Goal: Task Accomplishment & Management: Manage account settings

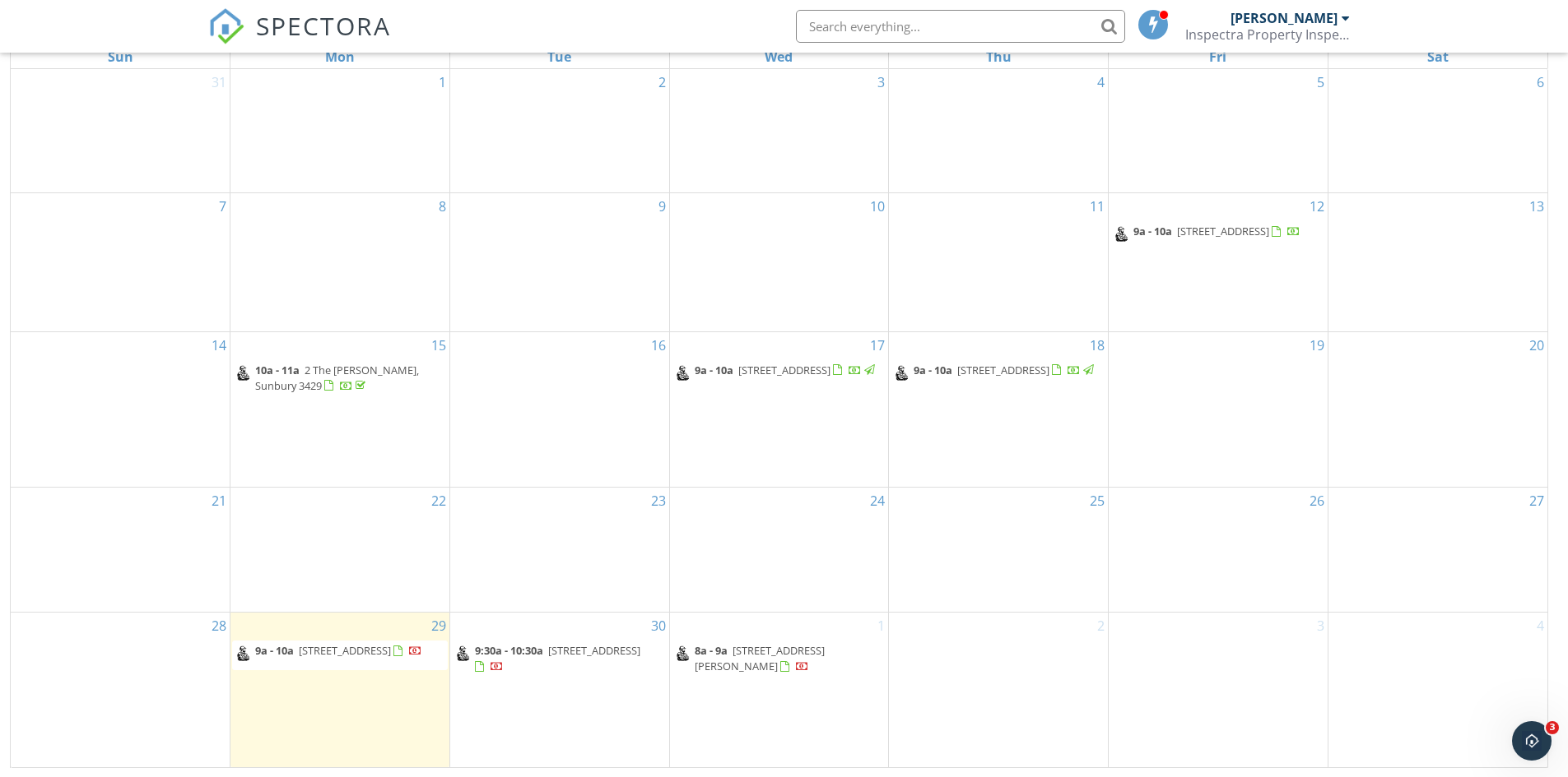
scroll to position [218, 0]
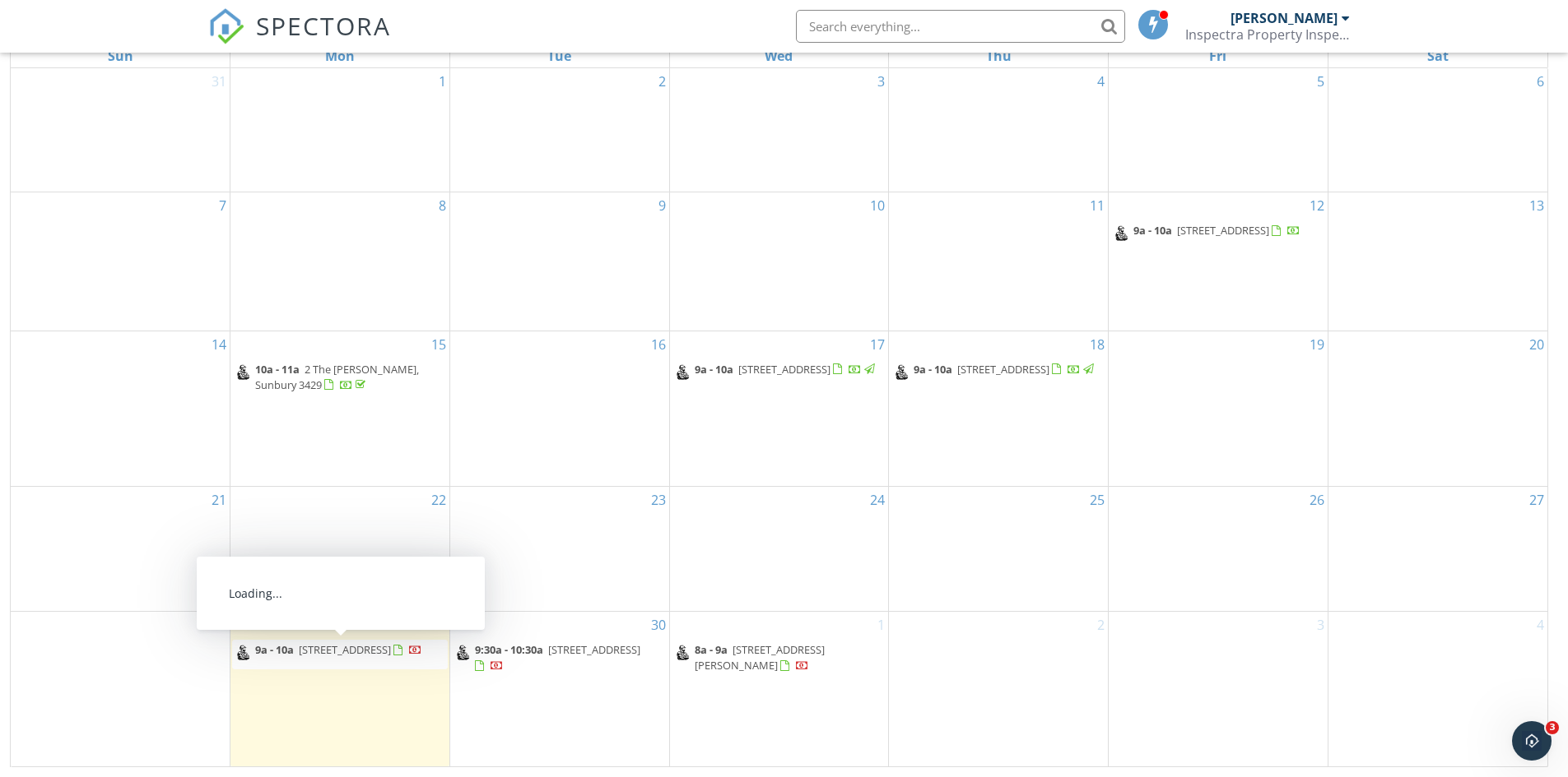
click at [341, 656] on span "[STREET_ADDRESS]" at bounding box center [344, 650] width 92 height 15
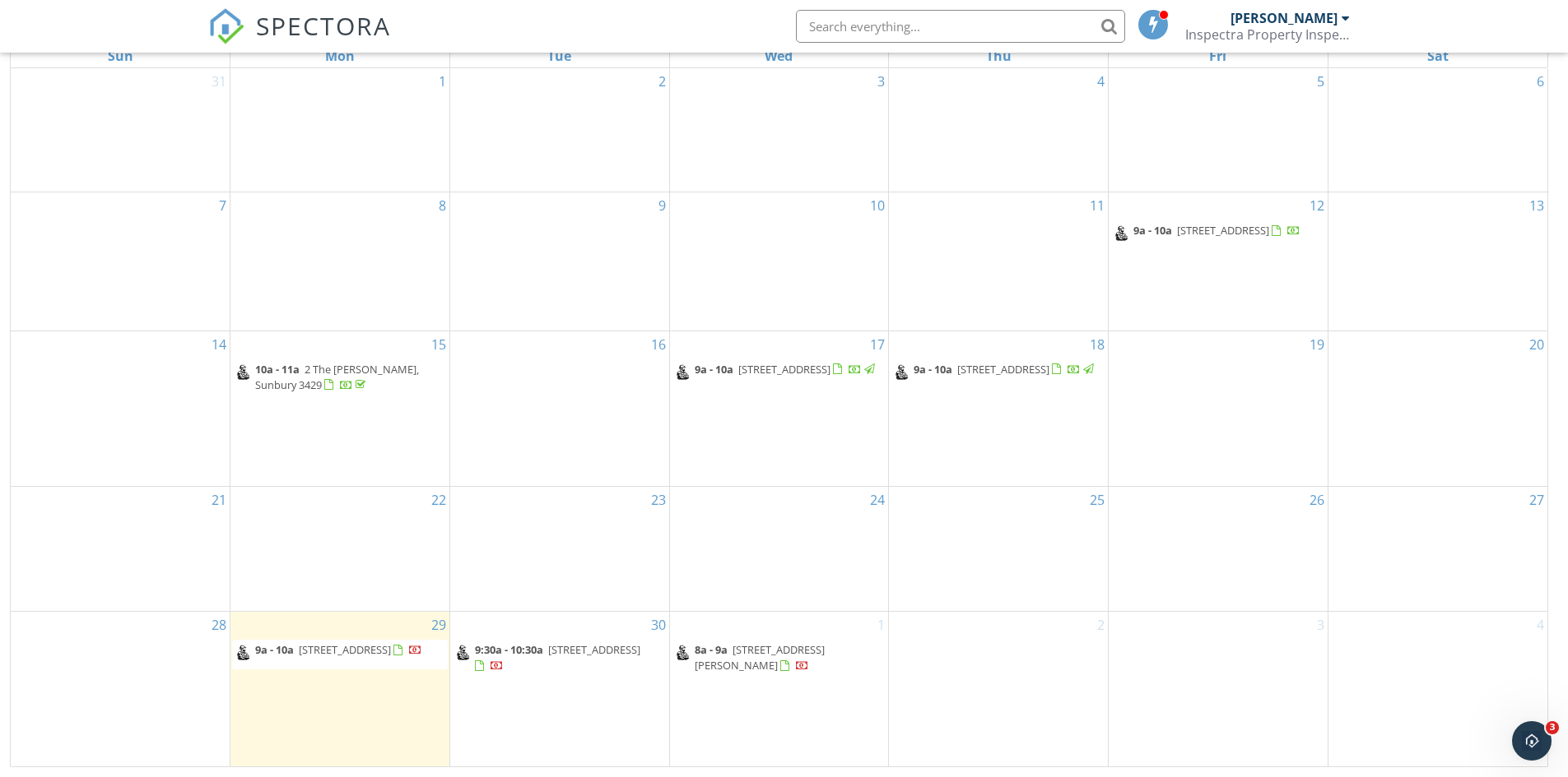
click at [341, 654] on span "2 Rockgarden Dr, Truganina 3029" at bounding box center [344, 650] width 92 height 15
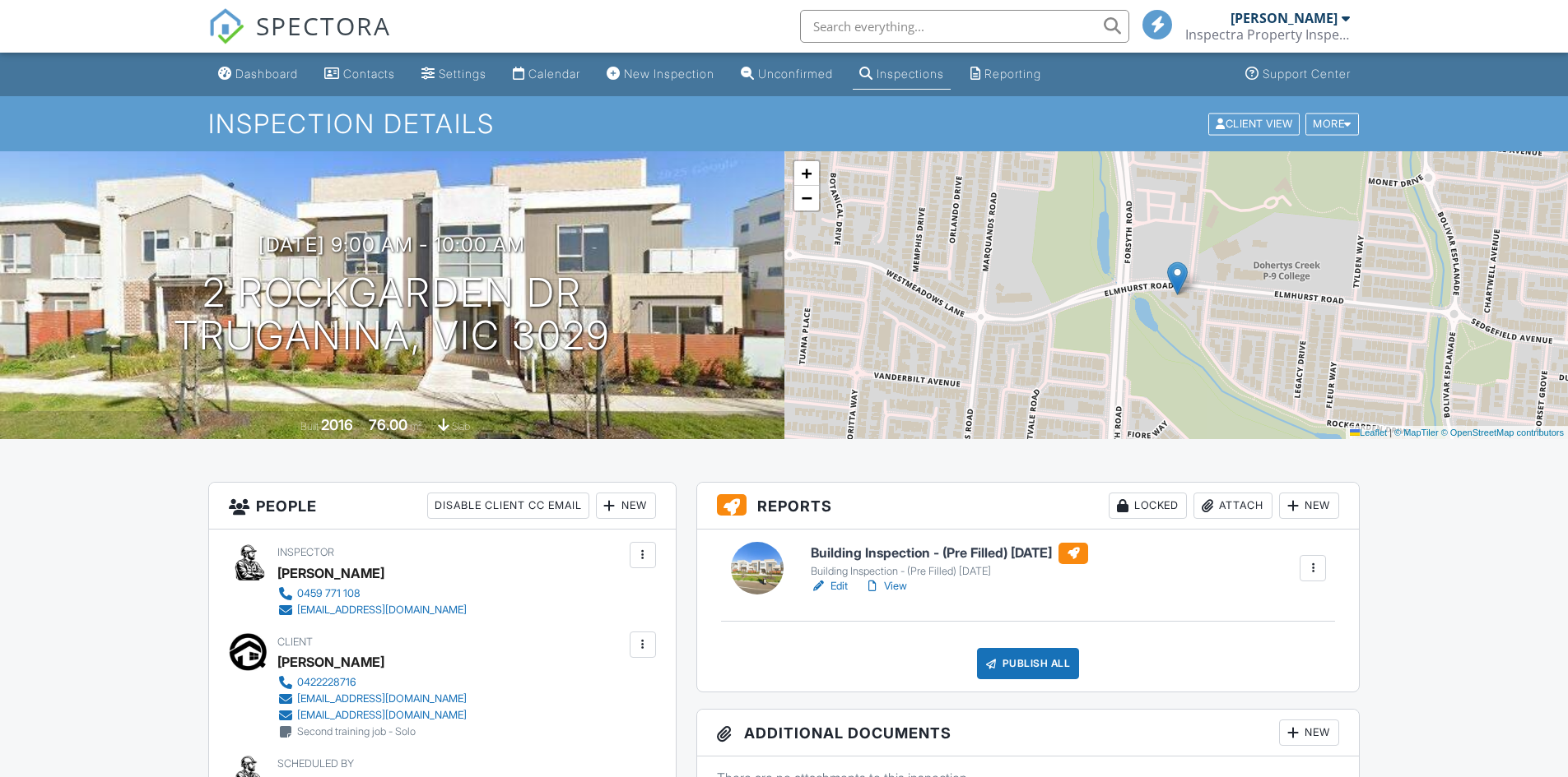
click at [902, 590] on link "View" at bounding box center [885, 586] width 43 height 16
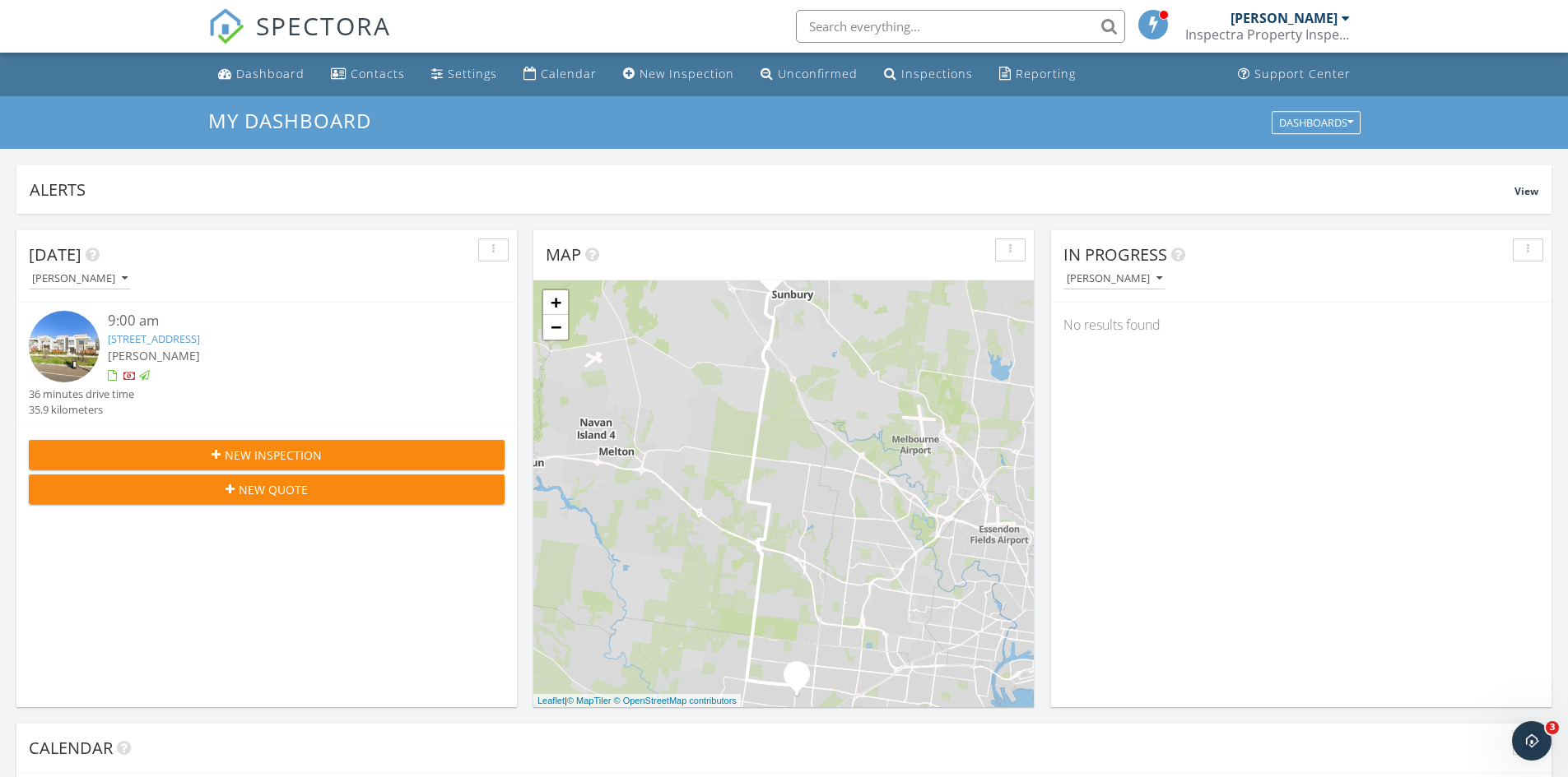
click at [197, 341] on link "[STREET_ADDRESS]" at bounding box center [153, 339] width 92 height 15
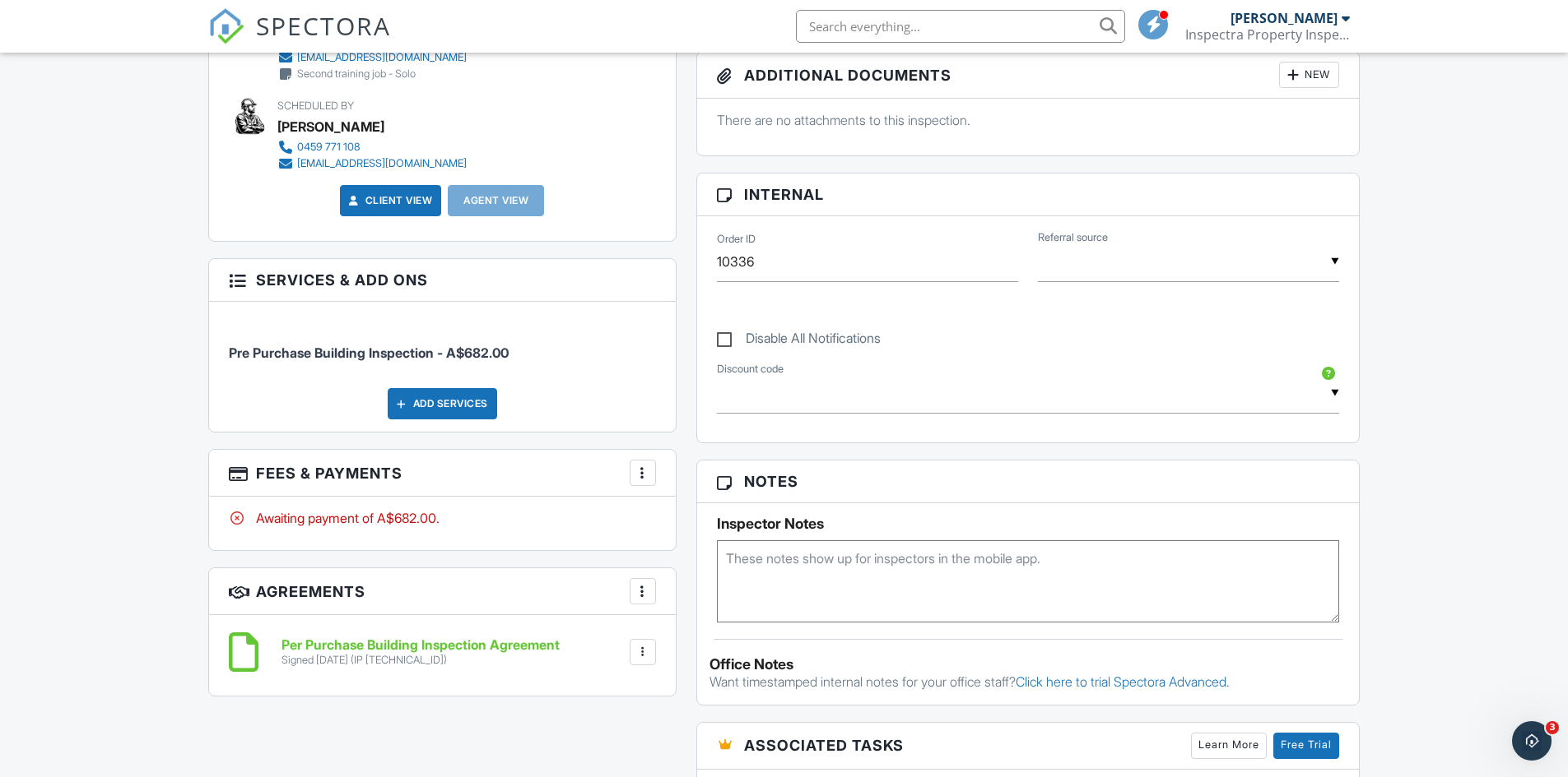
click at [641, 476] on div at bounding box center [642, 472] width 16 height 16
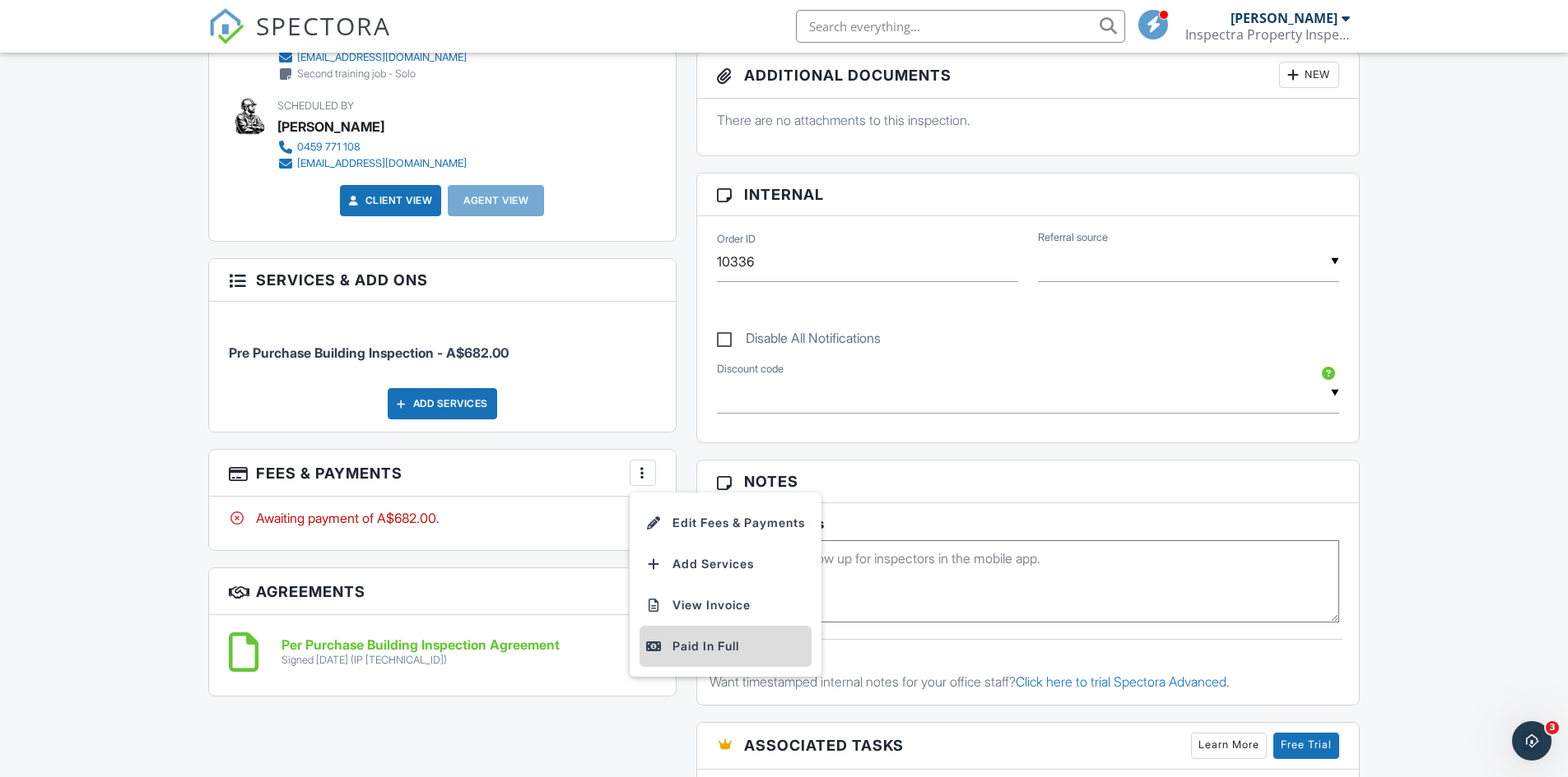
click at [696, 651] on div "Paid In Full" at bounding box center [725, 646] width 159 height 20
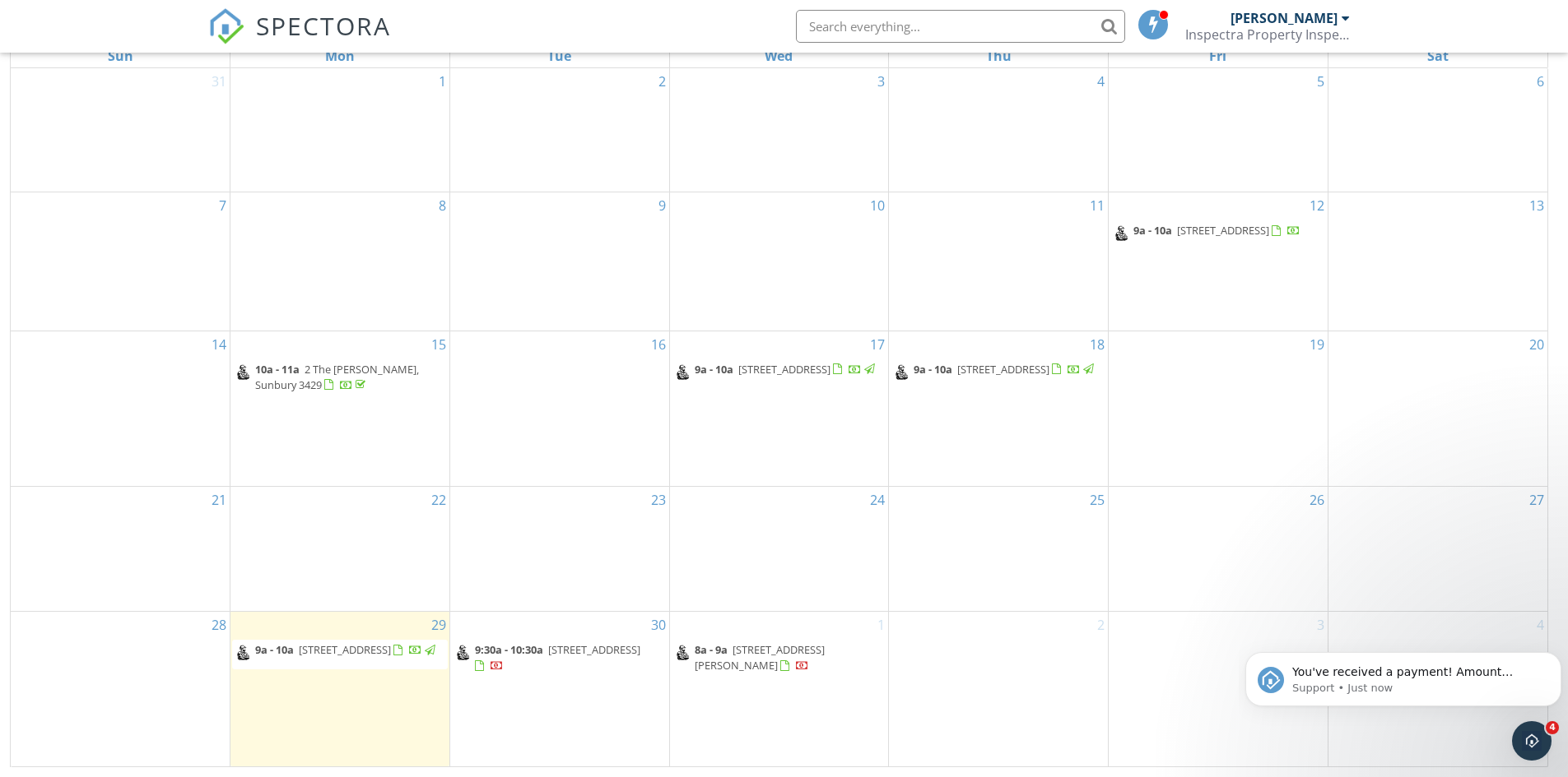
click at [561, 656] on span "[STREET_ADDRESS]" at bounding box center [594, 650] width 92 height 15
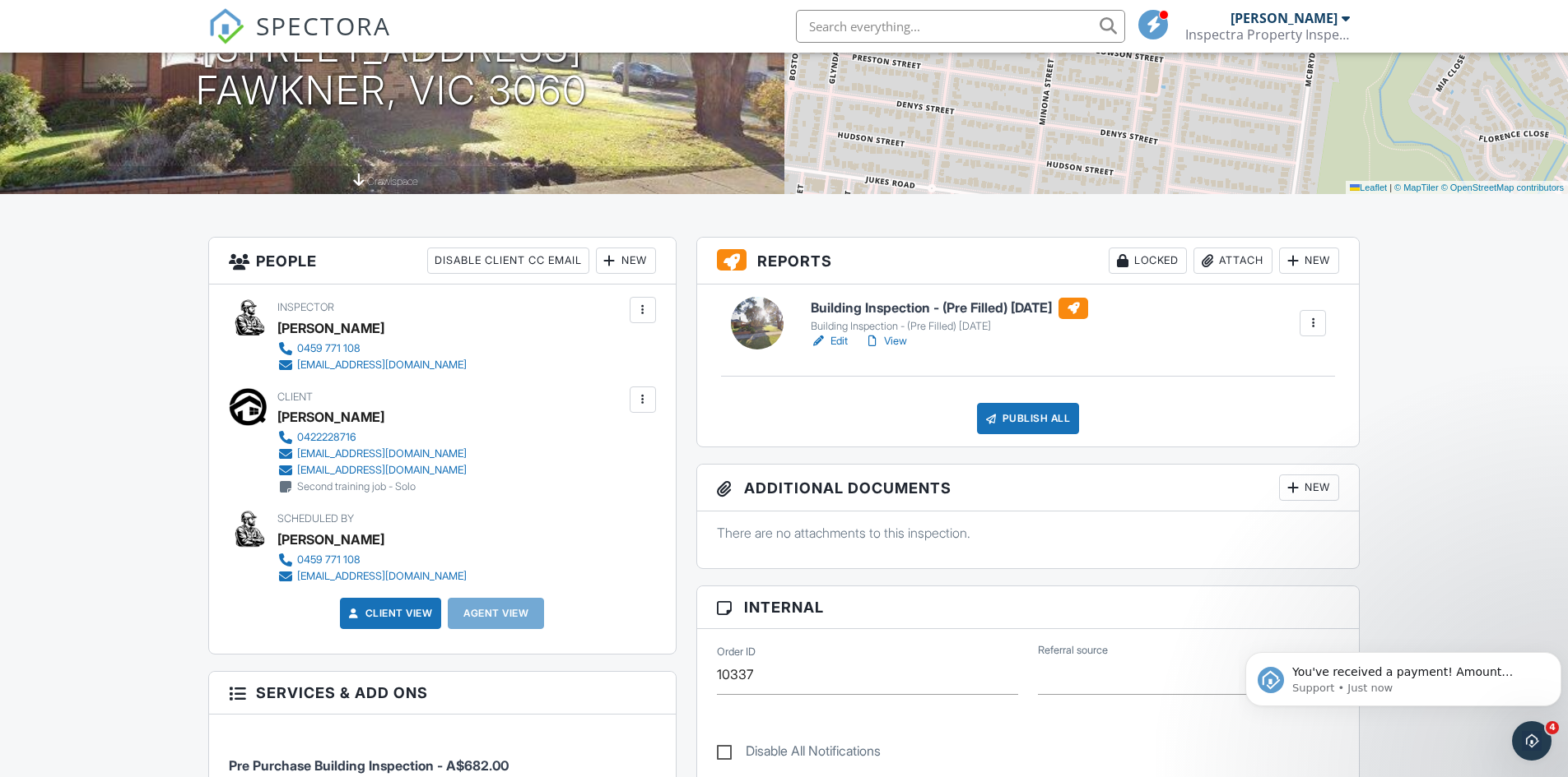
scroll to position [247, 0]
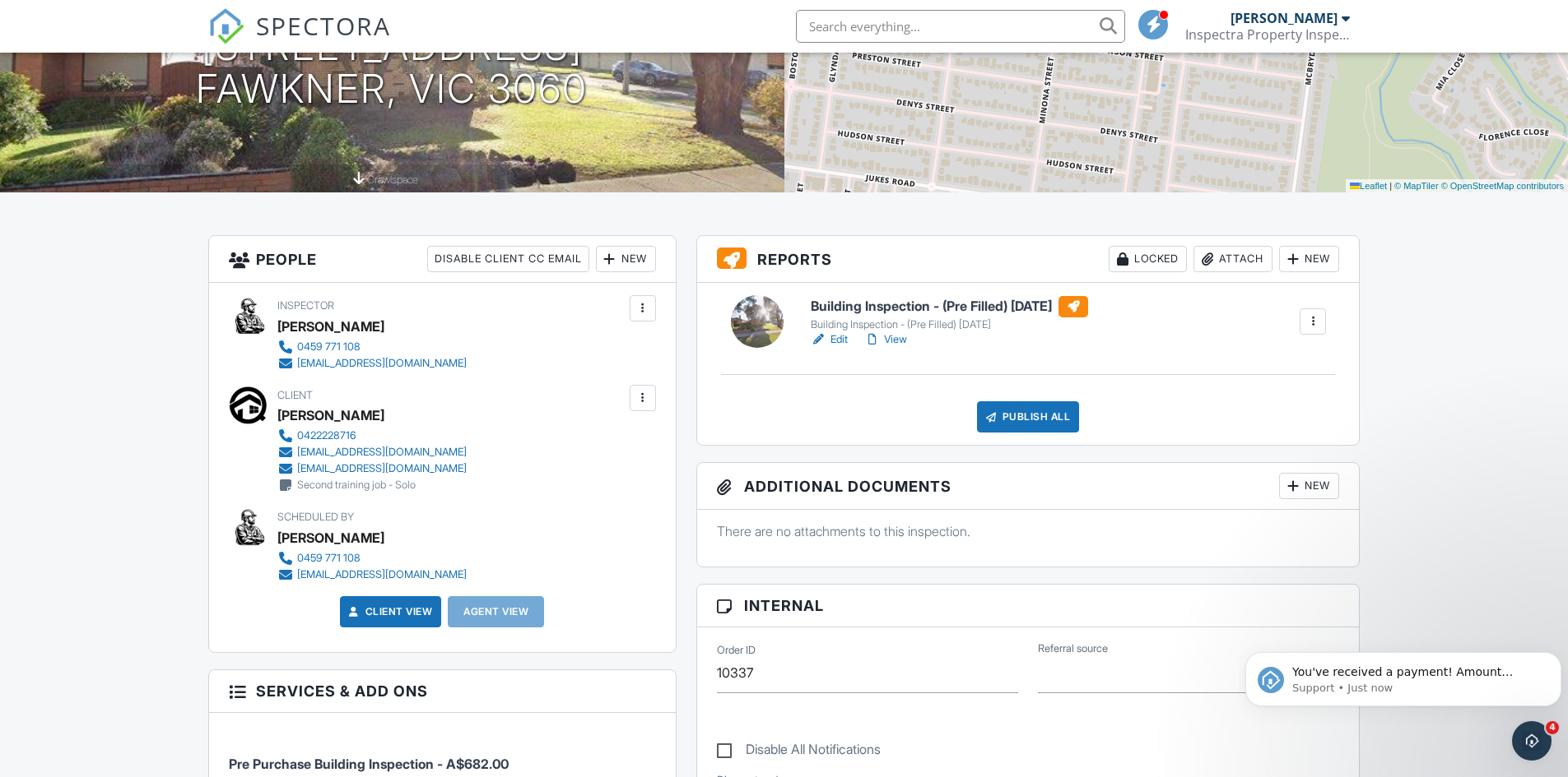
click at [836, 340] on link "Edit" at bounding box center [829, 339] width 37 height 16
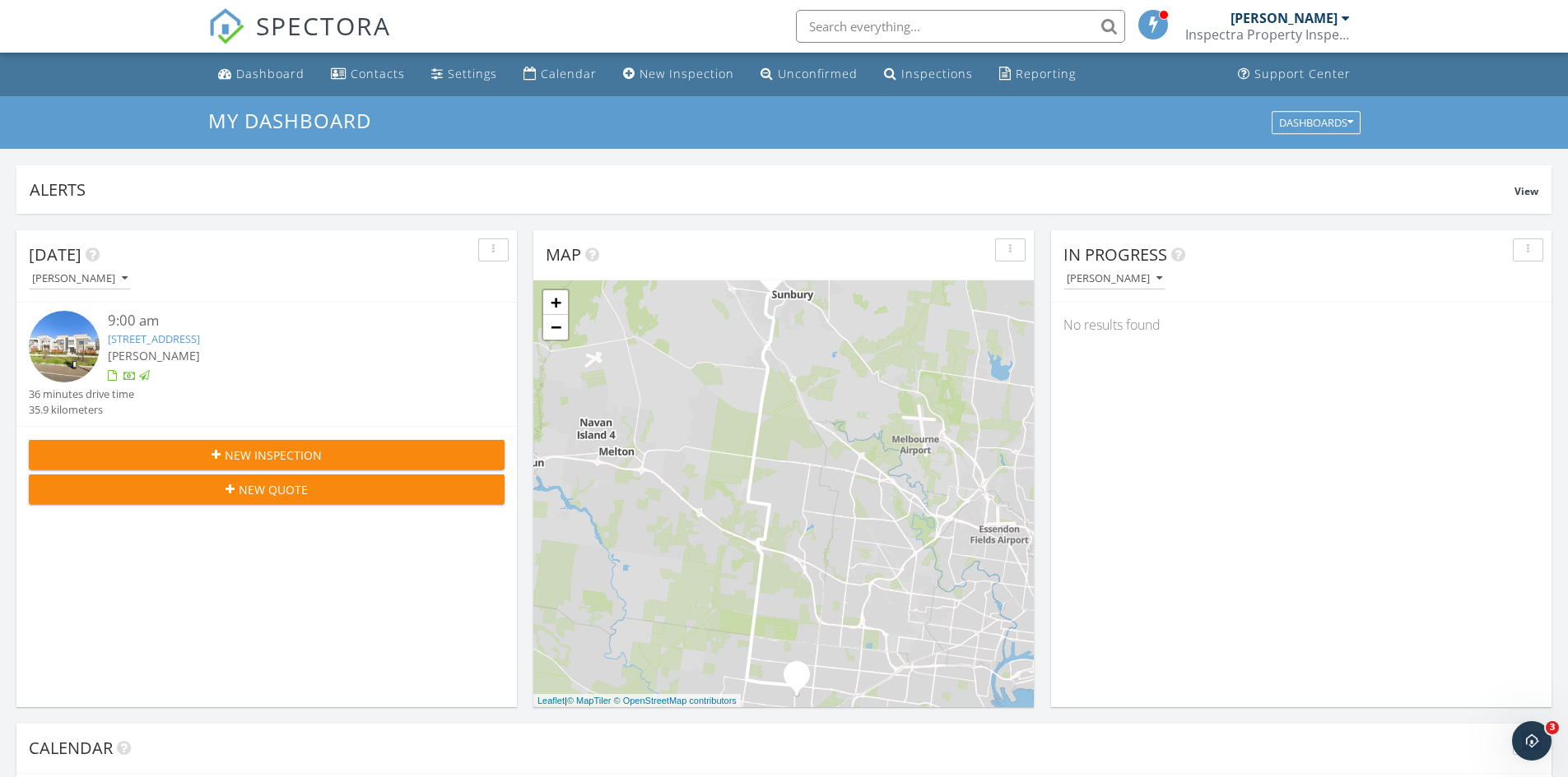
click at [1344, 17] on div at bounding box center [1346, 18] width 9 height 13
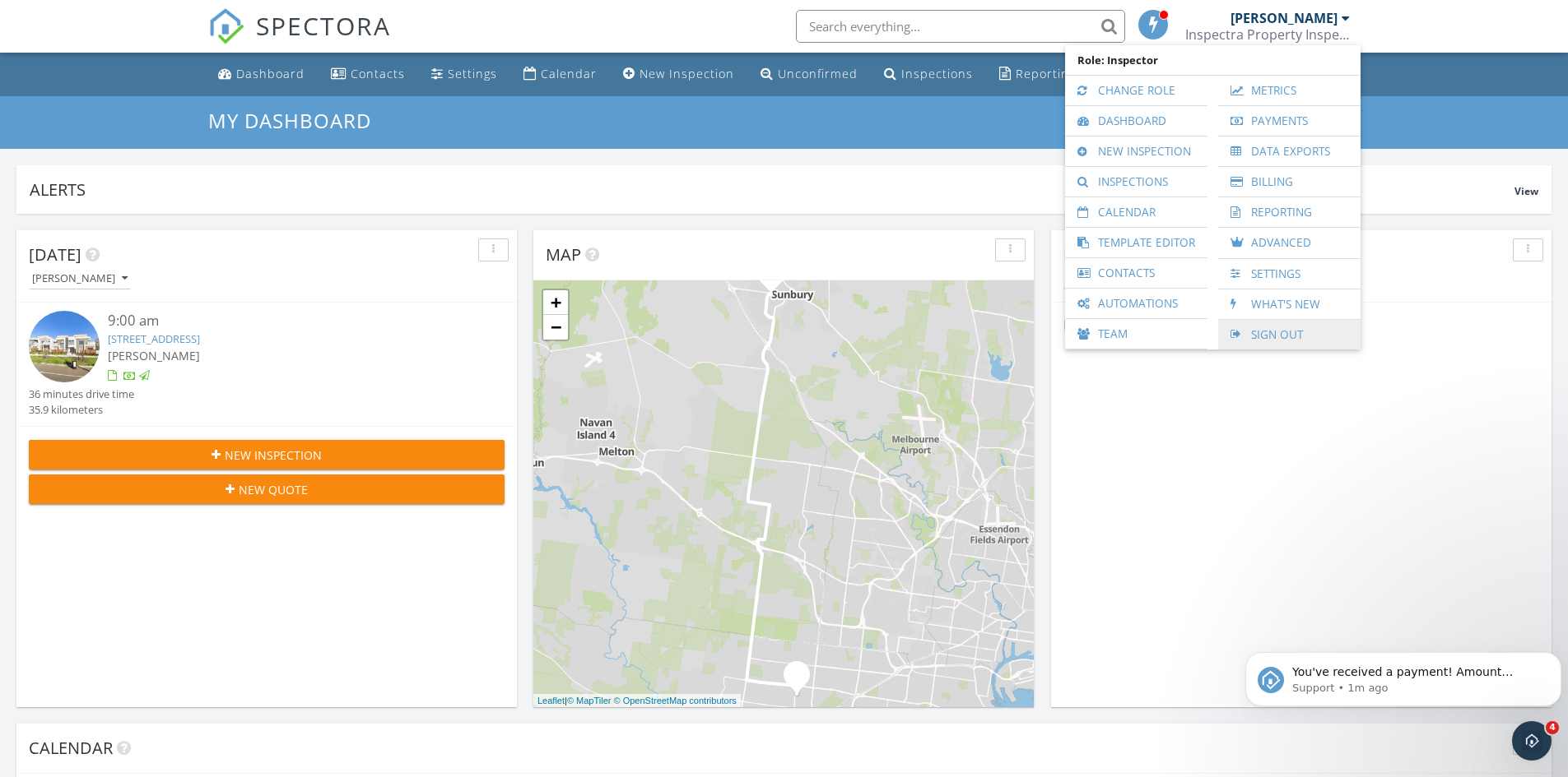
click at [1268, 335] on link "Sign Out" at bounding box center [1290, 334] width 126 height 29
